Goal: Find specific page/section: Find specific page/section

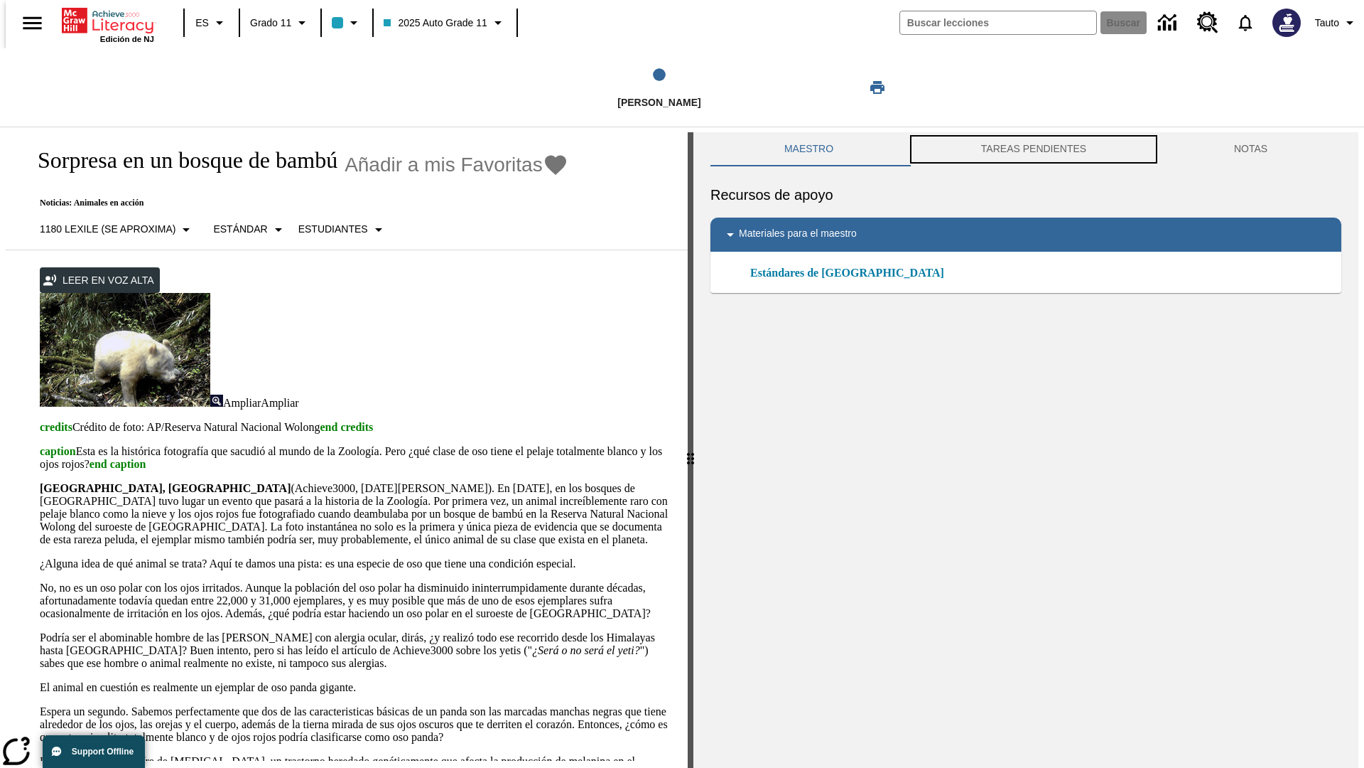
click at [1033, 149] on button "TAREAS PENDIENTES" at bounding box center [1034, 149] width 253 height 34
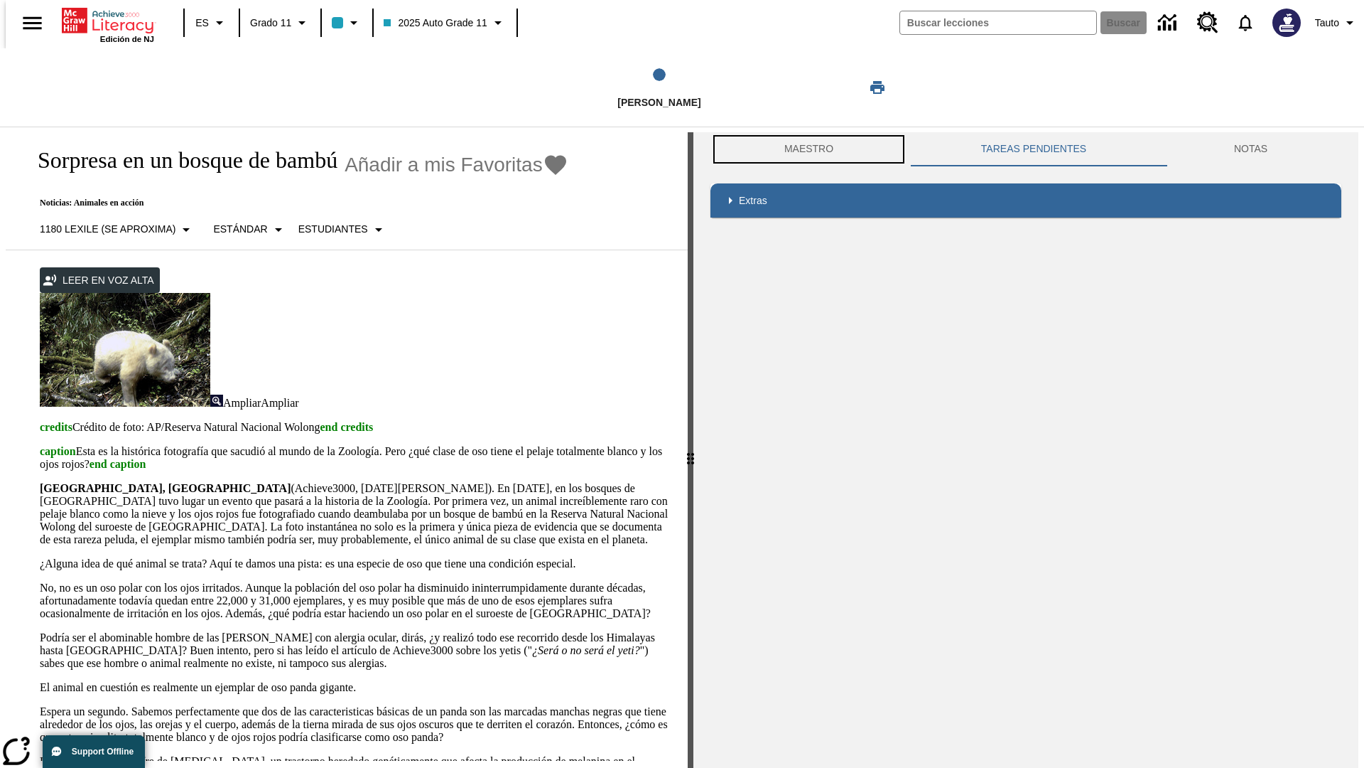
click at [805, 149] on button "Maestro" at bounding box center [809, 149] width 197 height 34
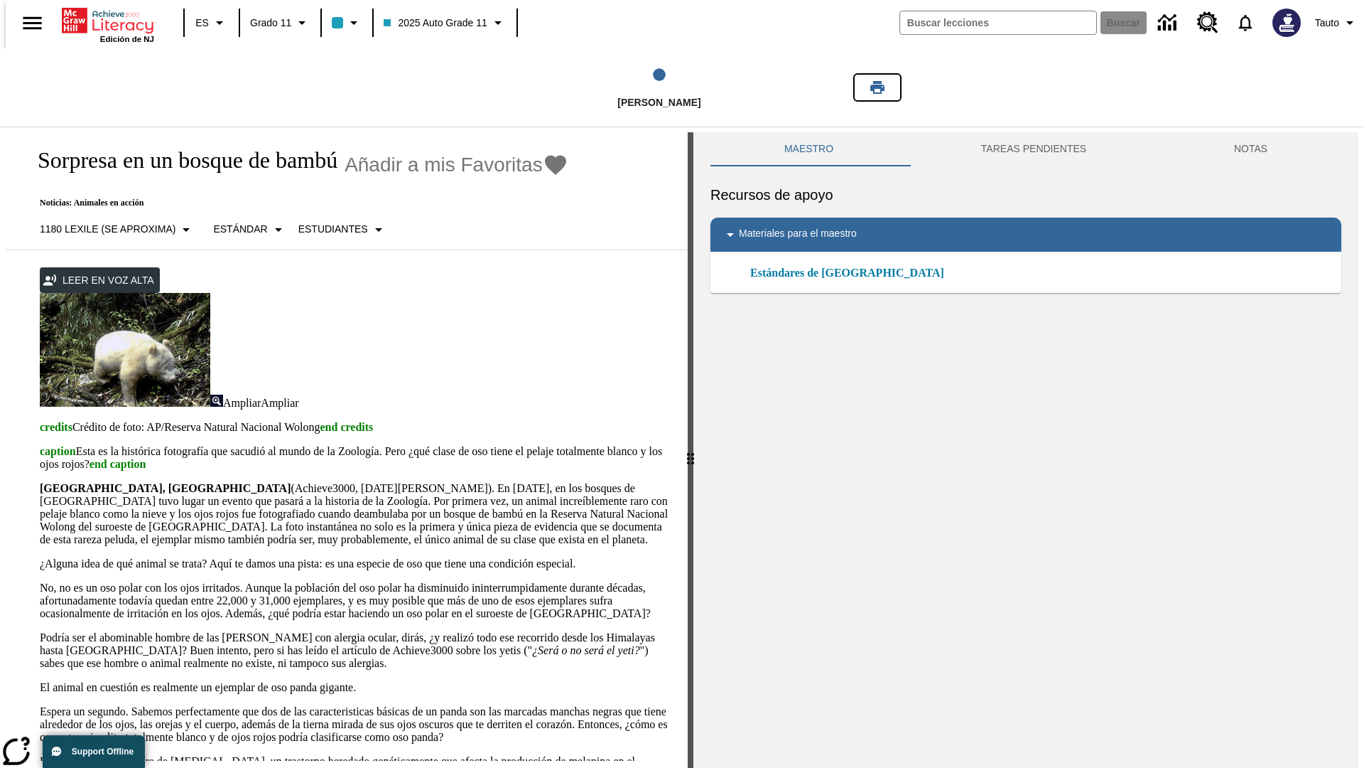
click at [878, 87] on icon "Imprimir" at bounding box center [878, 87] width 14 height 13
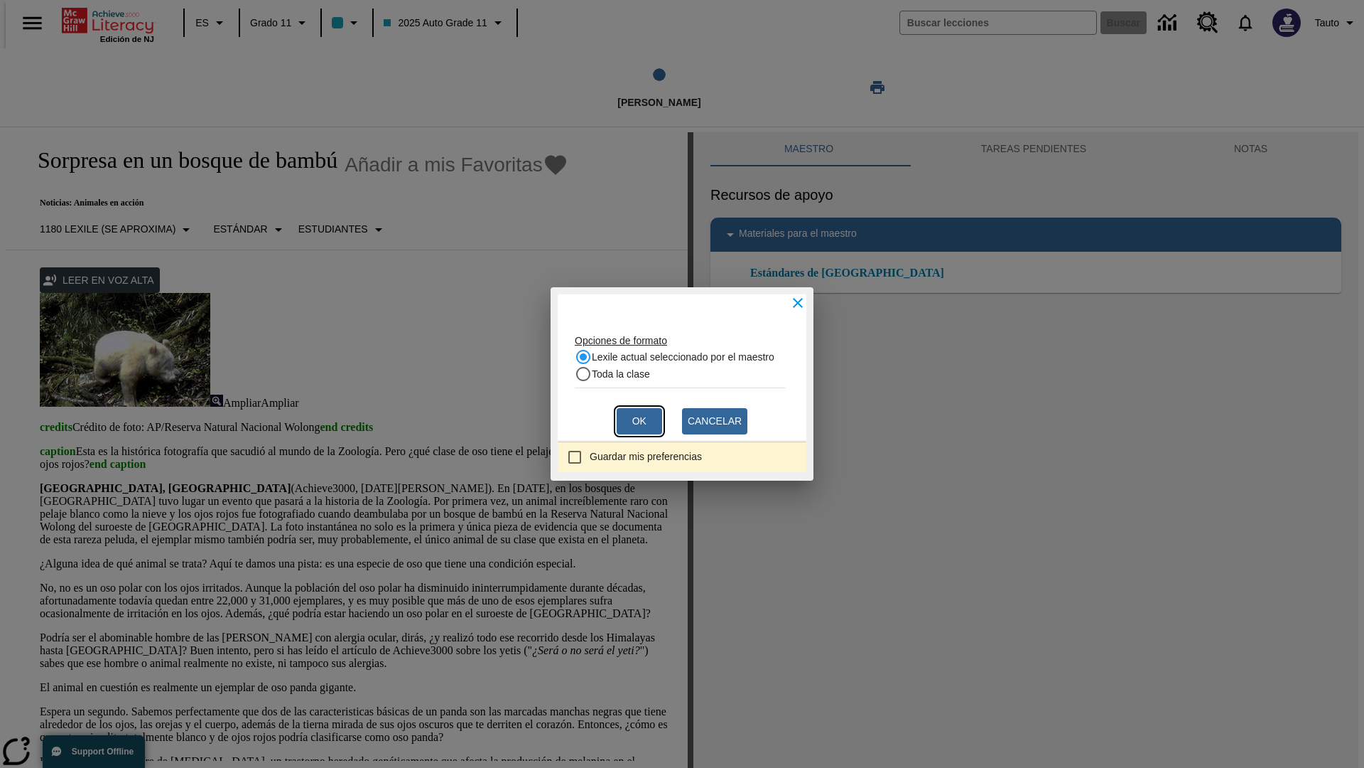
click at [640, 421] on button "Ok" at bounding box center [639, 421] width 45 height 26
